Goal: Navigation & Orientation: Go to known website

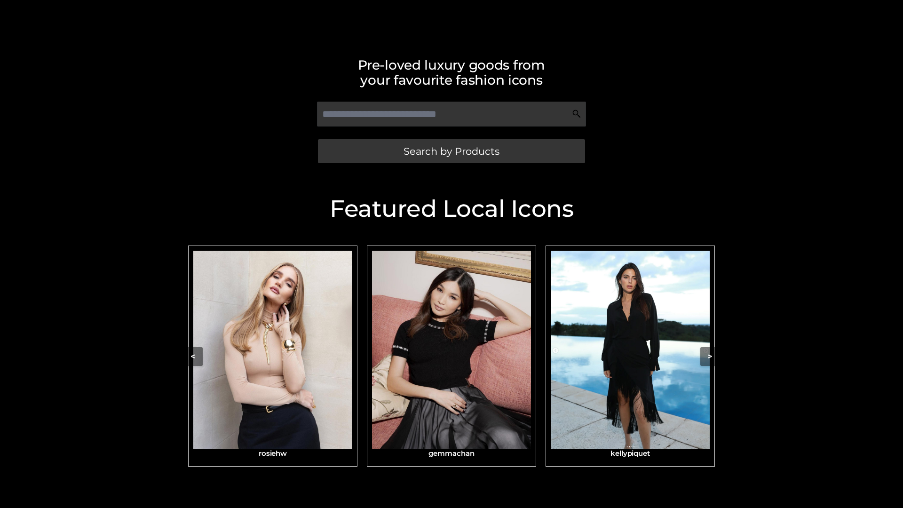
scroll to position [200, 0]
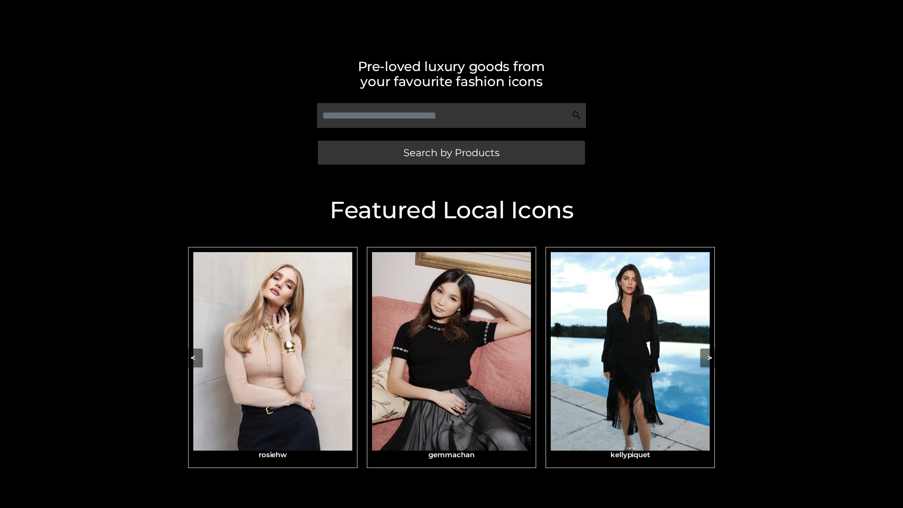
scroll to position [197, 0]
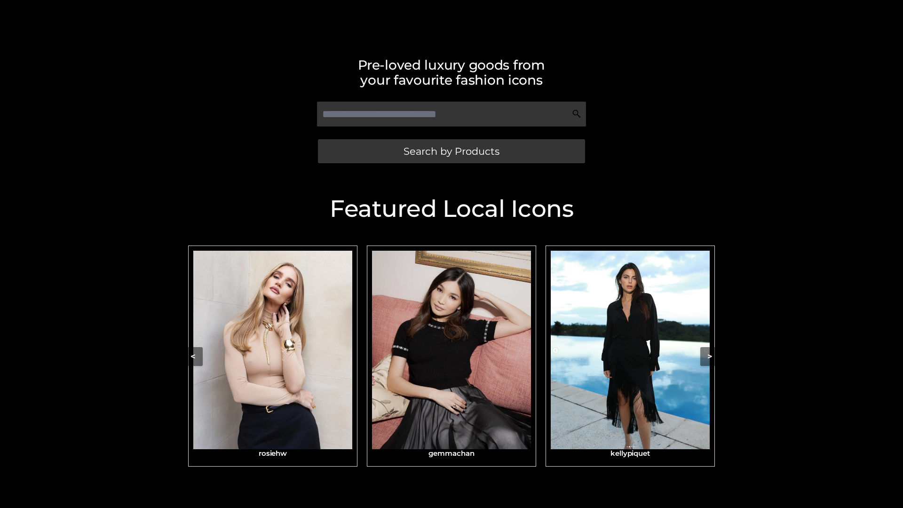
scroll to position [200, 0]
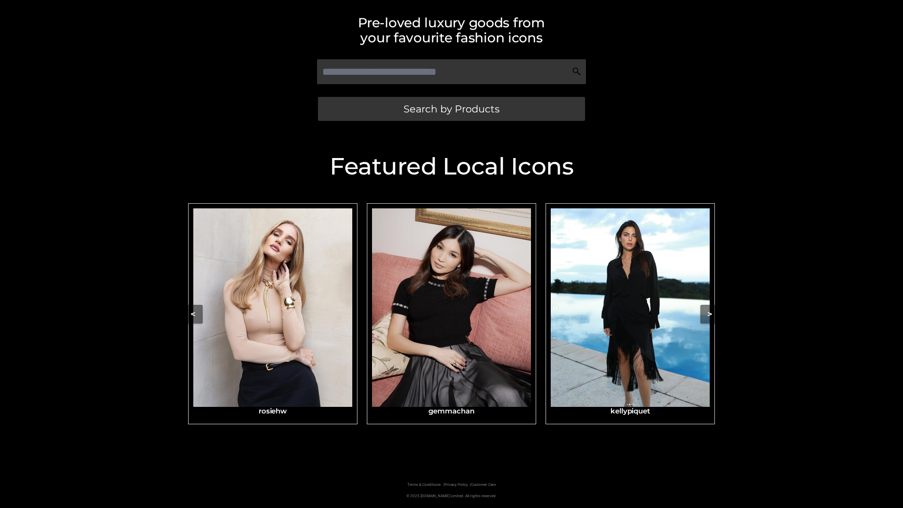
scroll to position [200, 0]
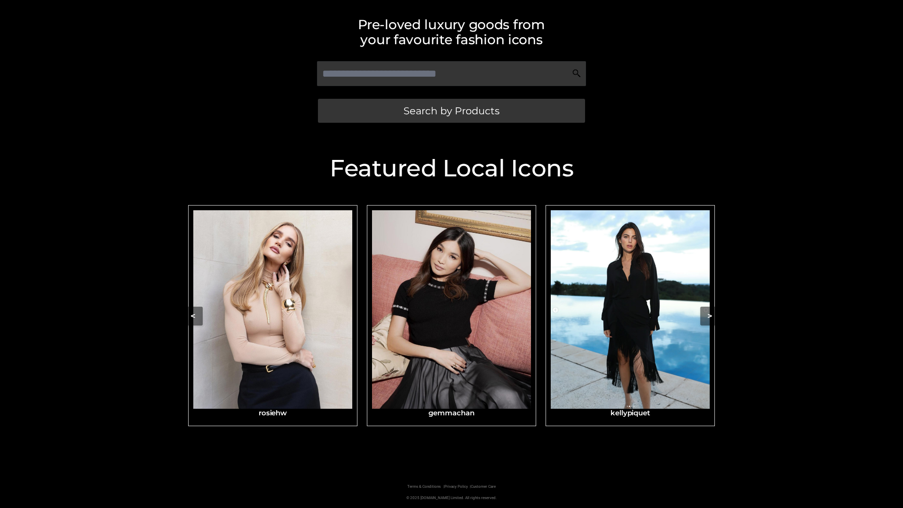
scroll to position [200, 0]
